Goal: Task Accomplishment & Management: Manage account settings

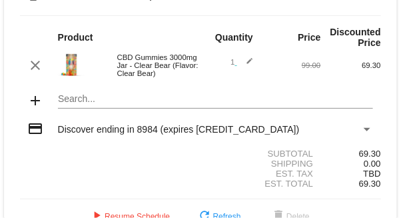
scroll to position [96, 0]
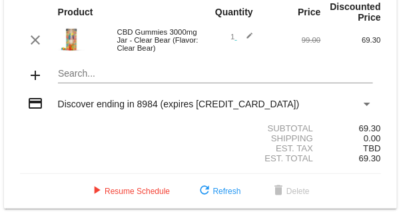
scroll to position [119, 0]
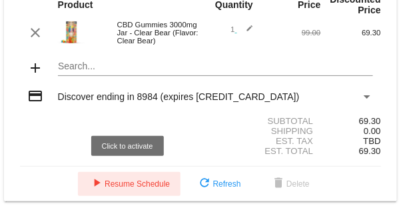
click at [131, 188] on span "play_arrow Resume Schedule" at bounding box center [129, 183] width 81 height 9
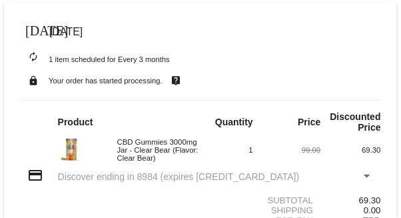
scroll to position [0, 0]
